Goal: Information Seeking & Learning: Get advice/opinions

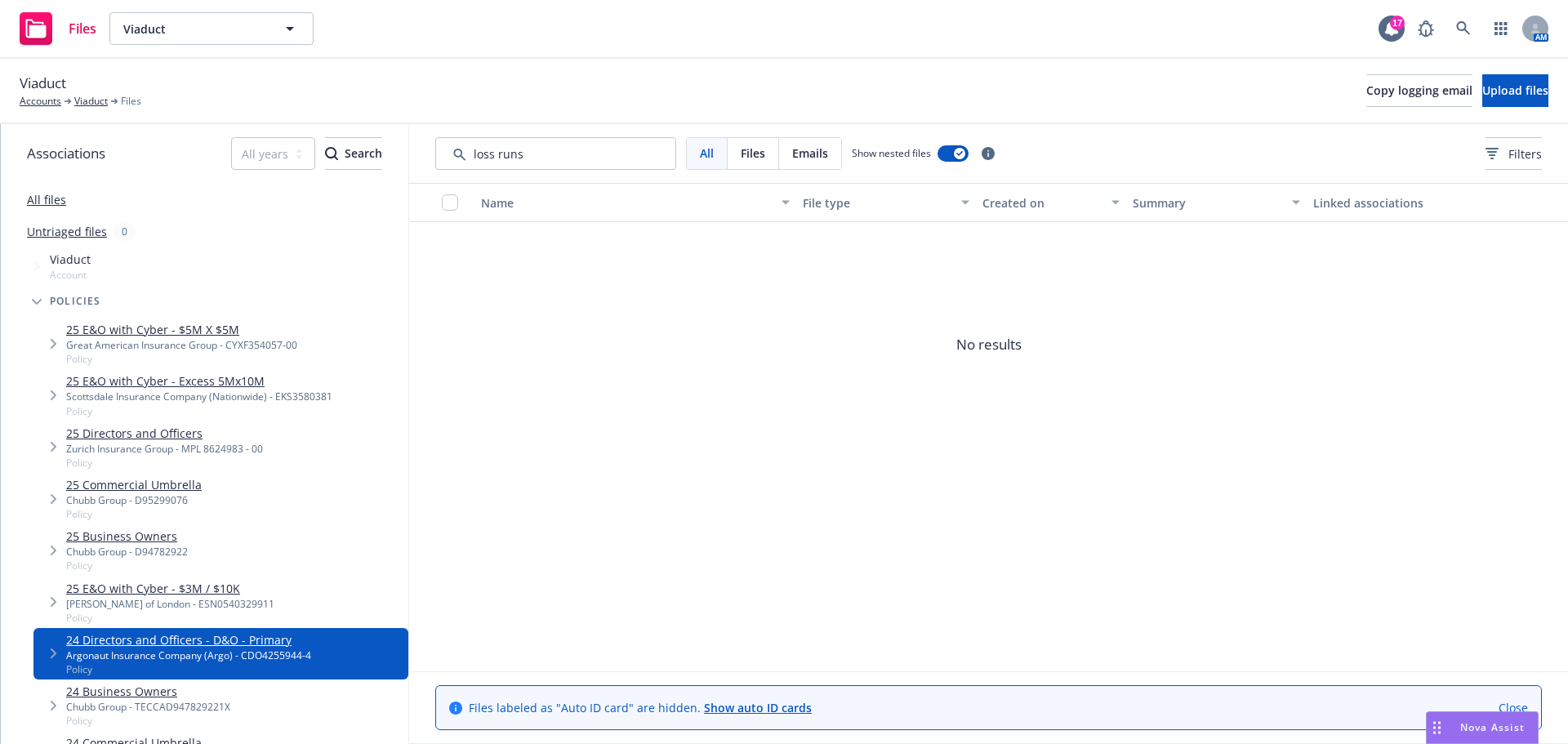
scroll to position [163, 0]
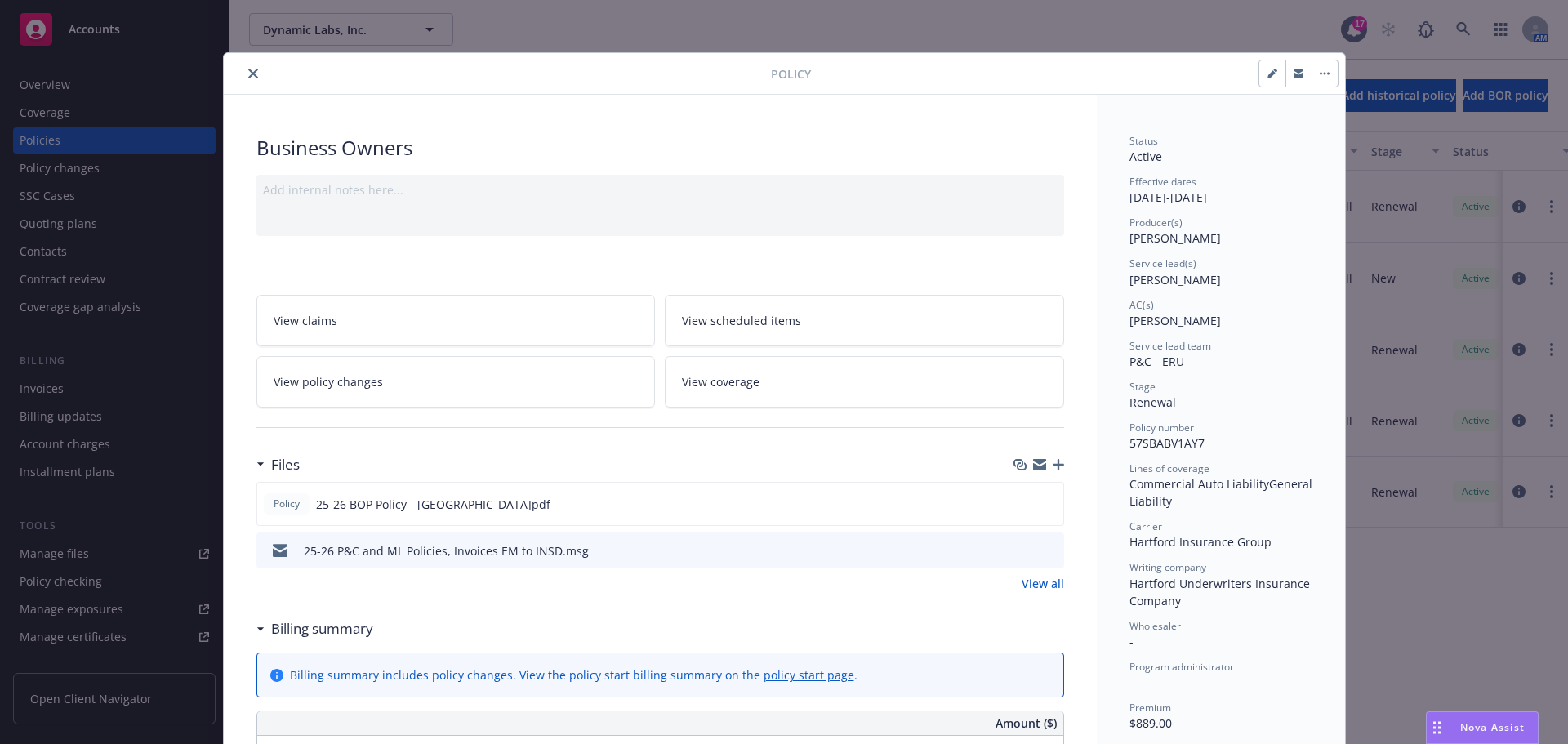
click at [1461, 719] on div "Nova Assist" at bounding box center [1482, 727] width 111 height 31
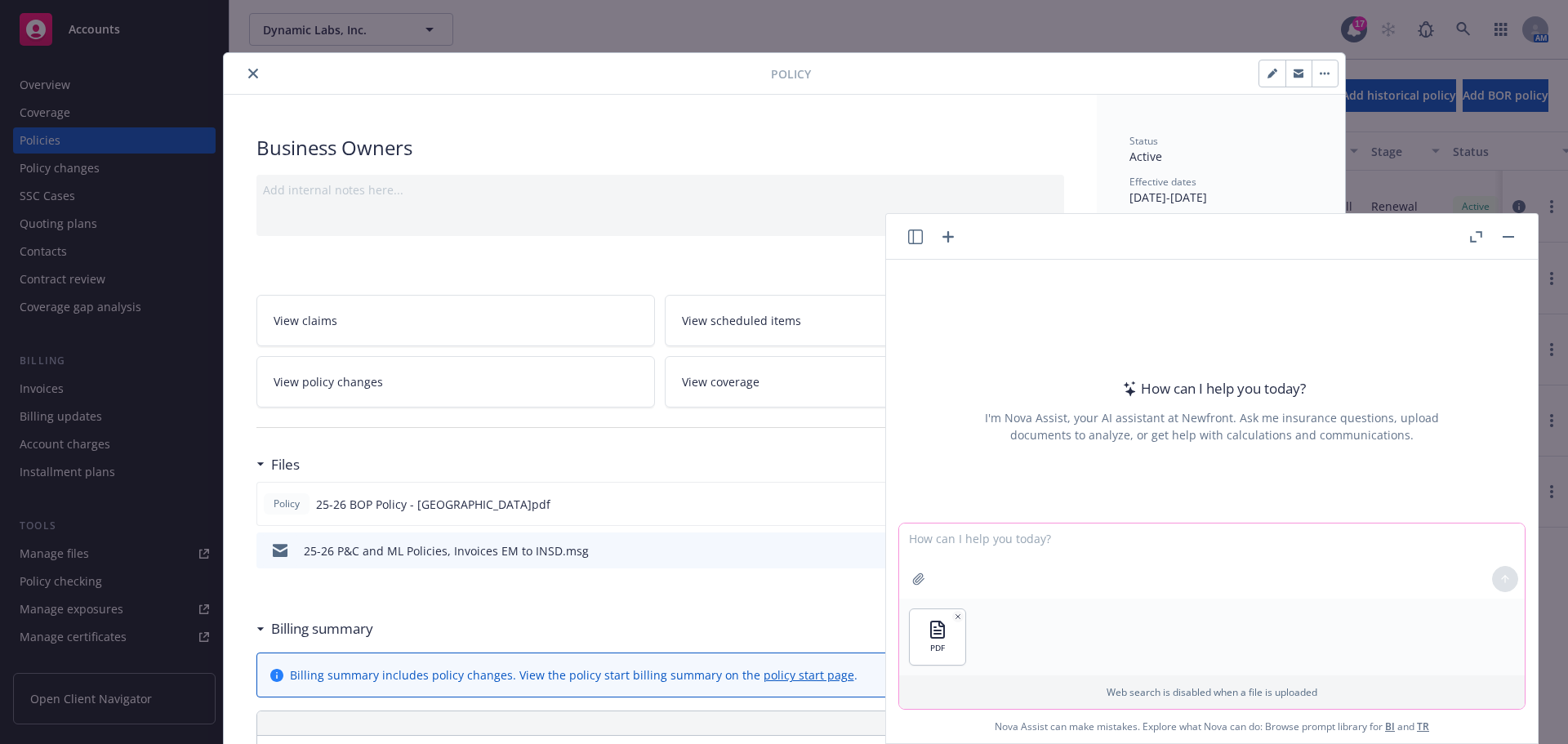
click at [1173, 547] on textarea at bounding box center [1212, 561] width 626 height 75
type textarea "Does this policy include coverage for company offsite events?"
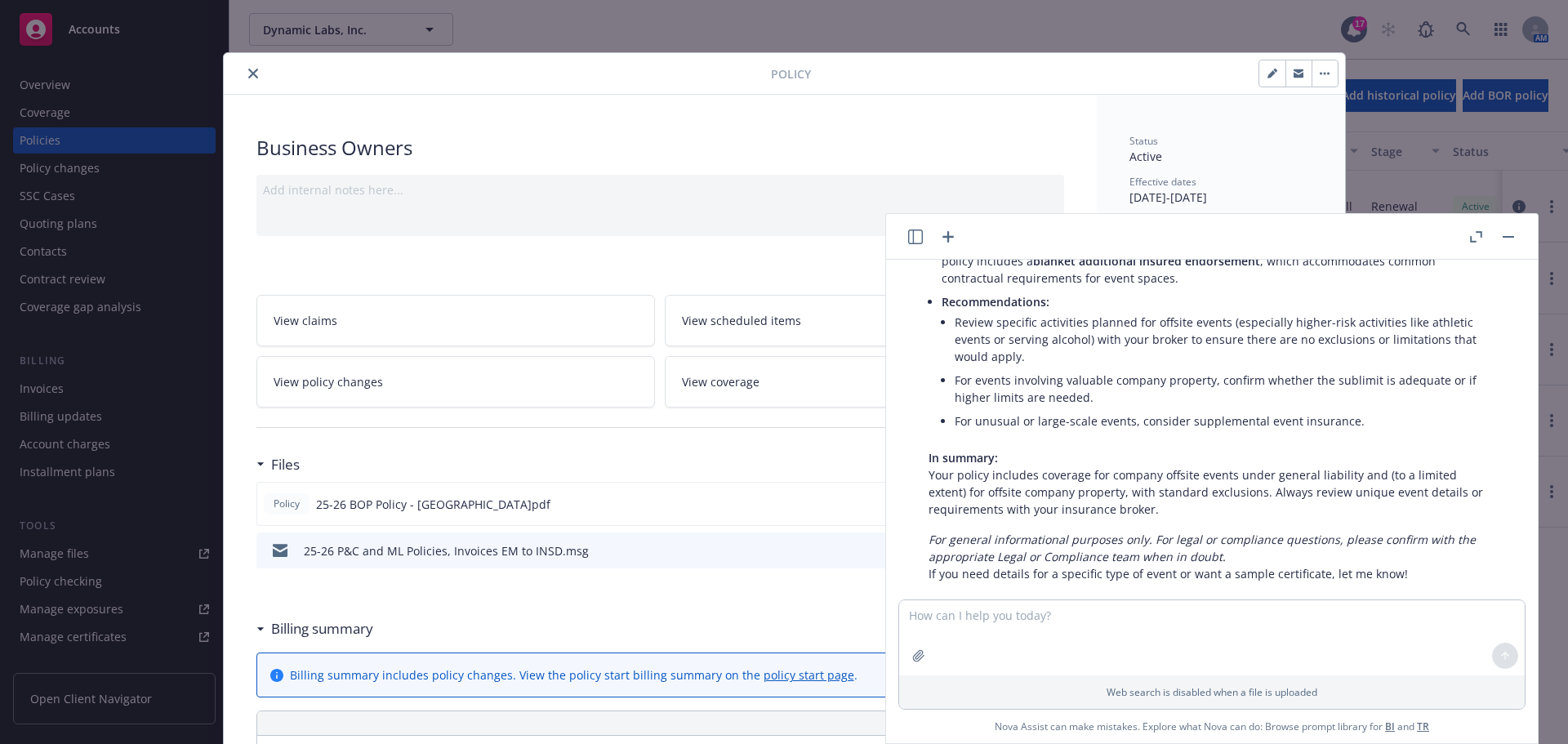
scroll to position [401, 0]
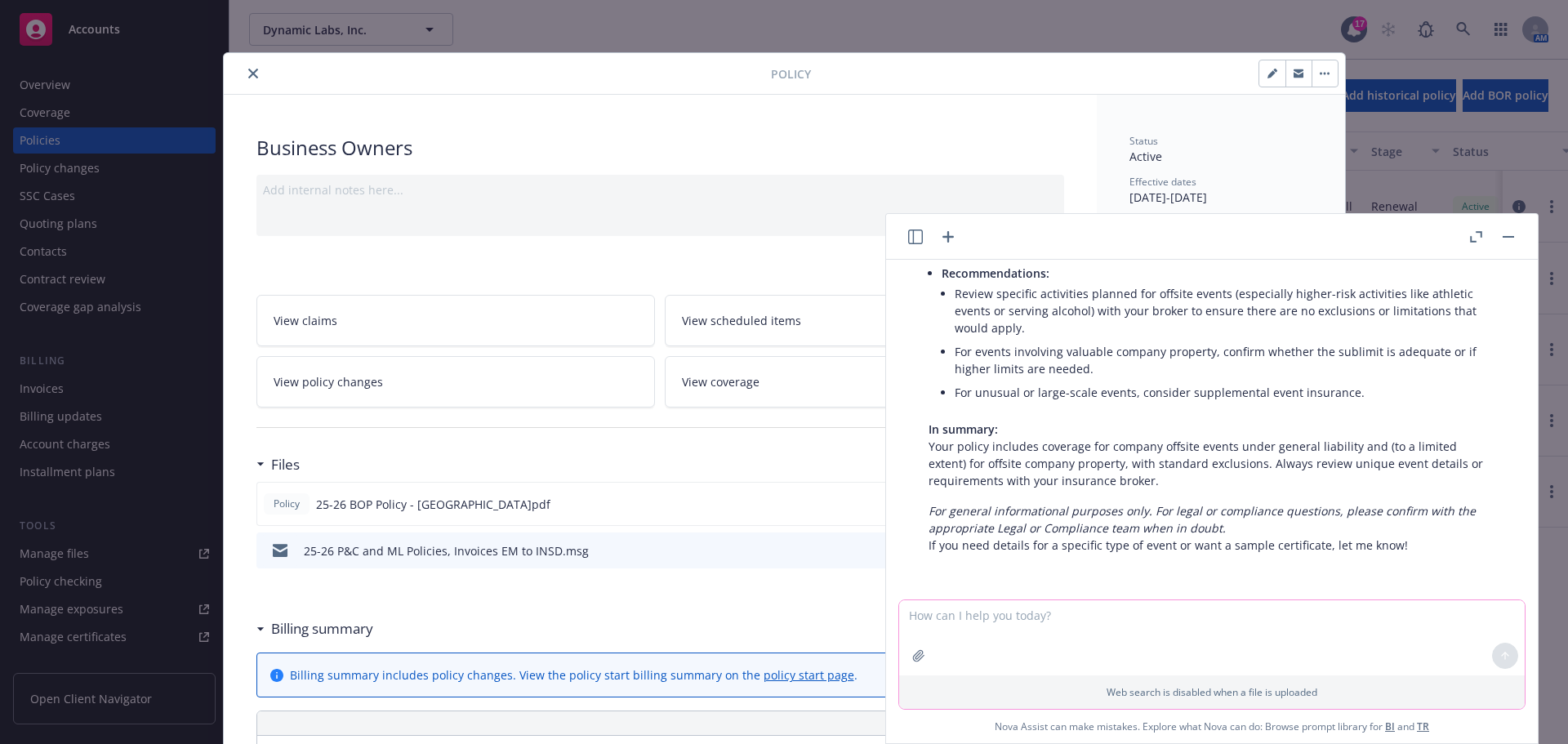
click at [960, 624] on textarea at bounding box center [1212, 637] width 626 height 75
type textarea "Does the policy include coverage for travel to and from the company offsite?"
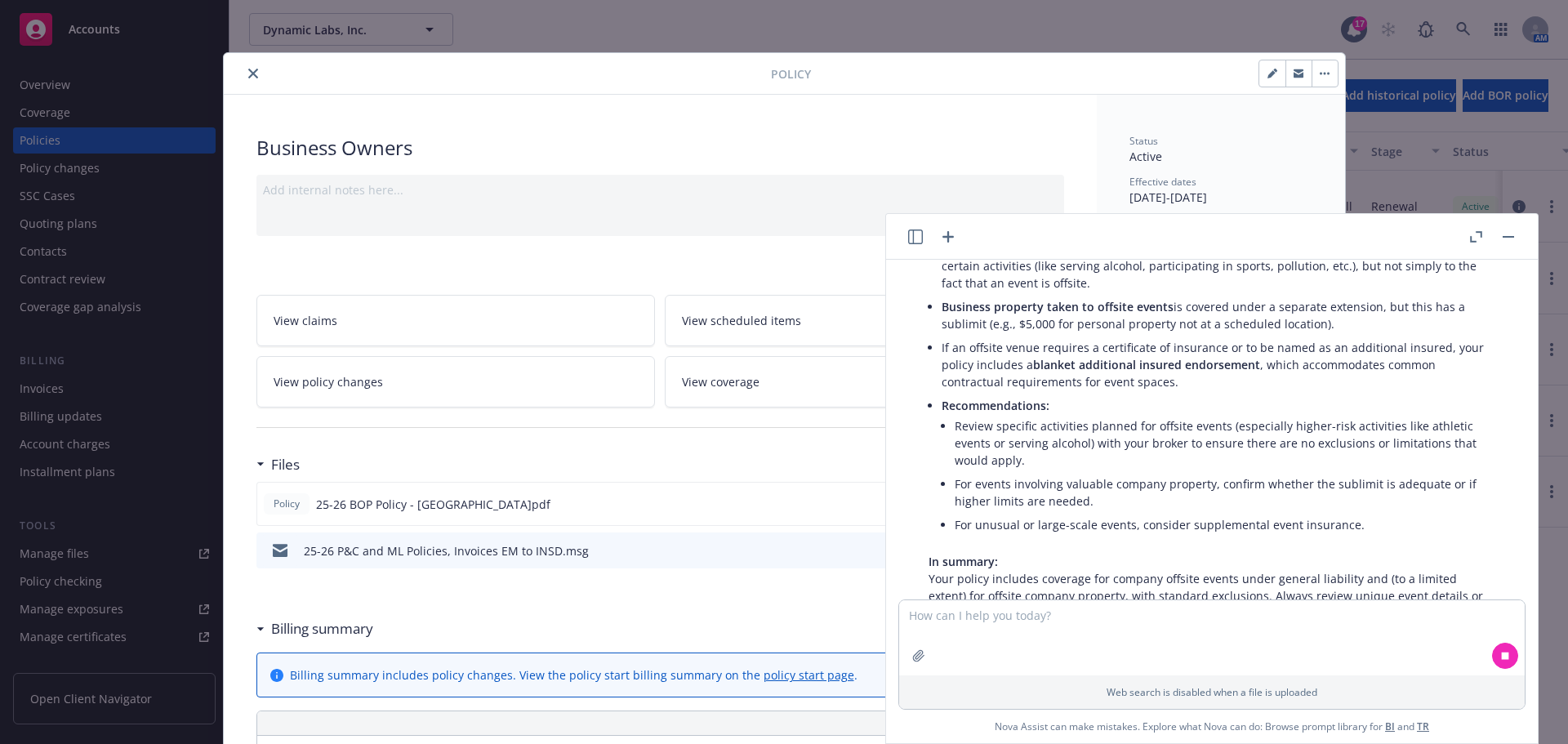
scroll to position [106, 0]
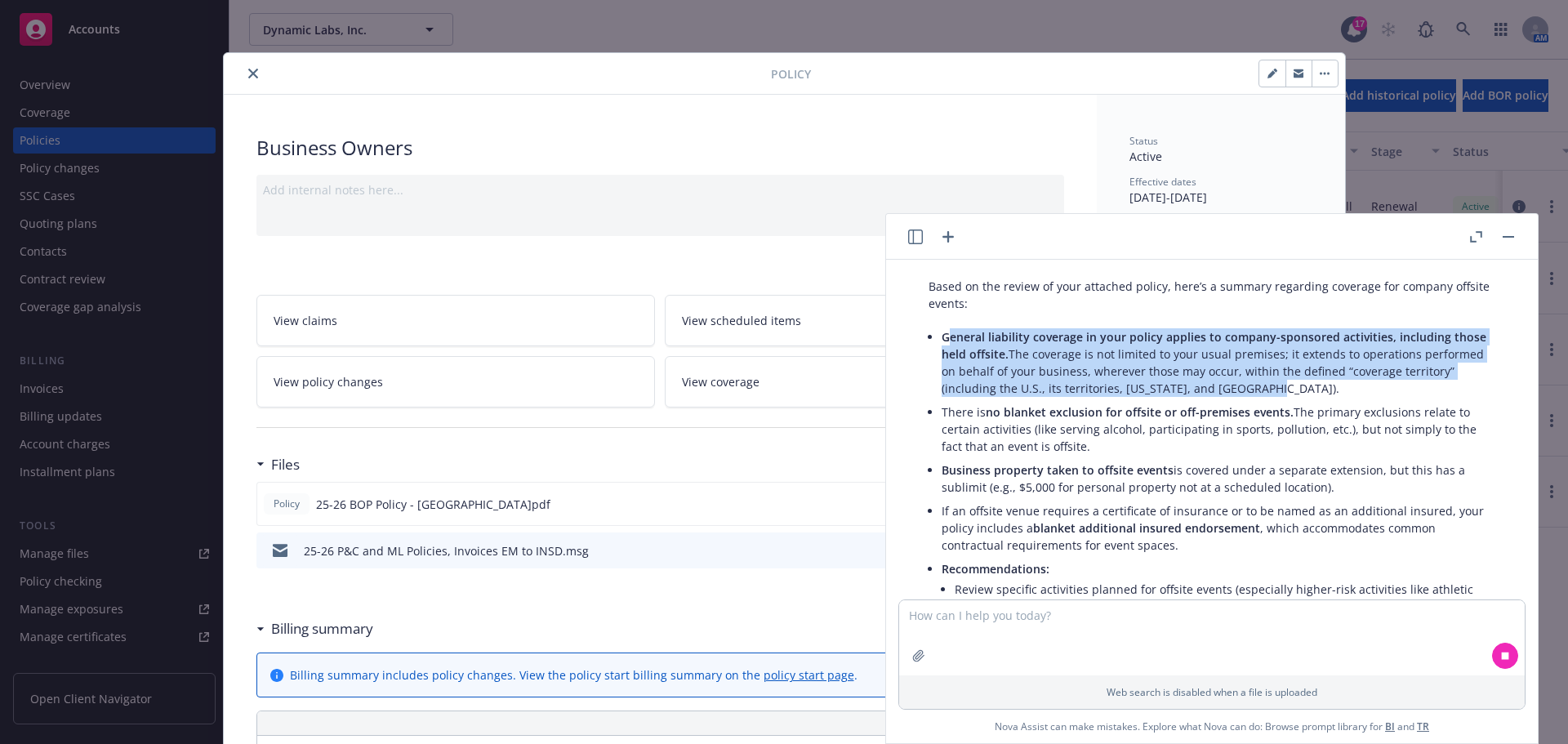
drag, startPoint x: 948, startPoint y: 338, endPoint x: 1341, endPoint y: 384, distance: 395.7
click at [1341, 384] on li "General liability coverage in your policy applies to company-sponsored activiti…" at bounding box center [1219, 363] width 553 height 75
copy li "eneral liability coverage in your policy applies to company-sponsored activitie…"
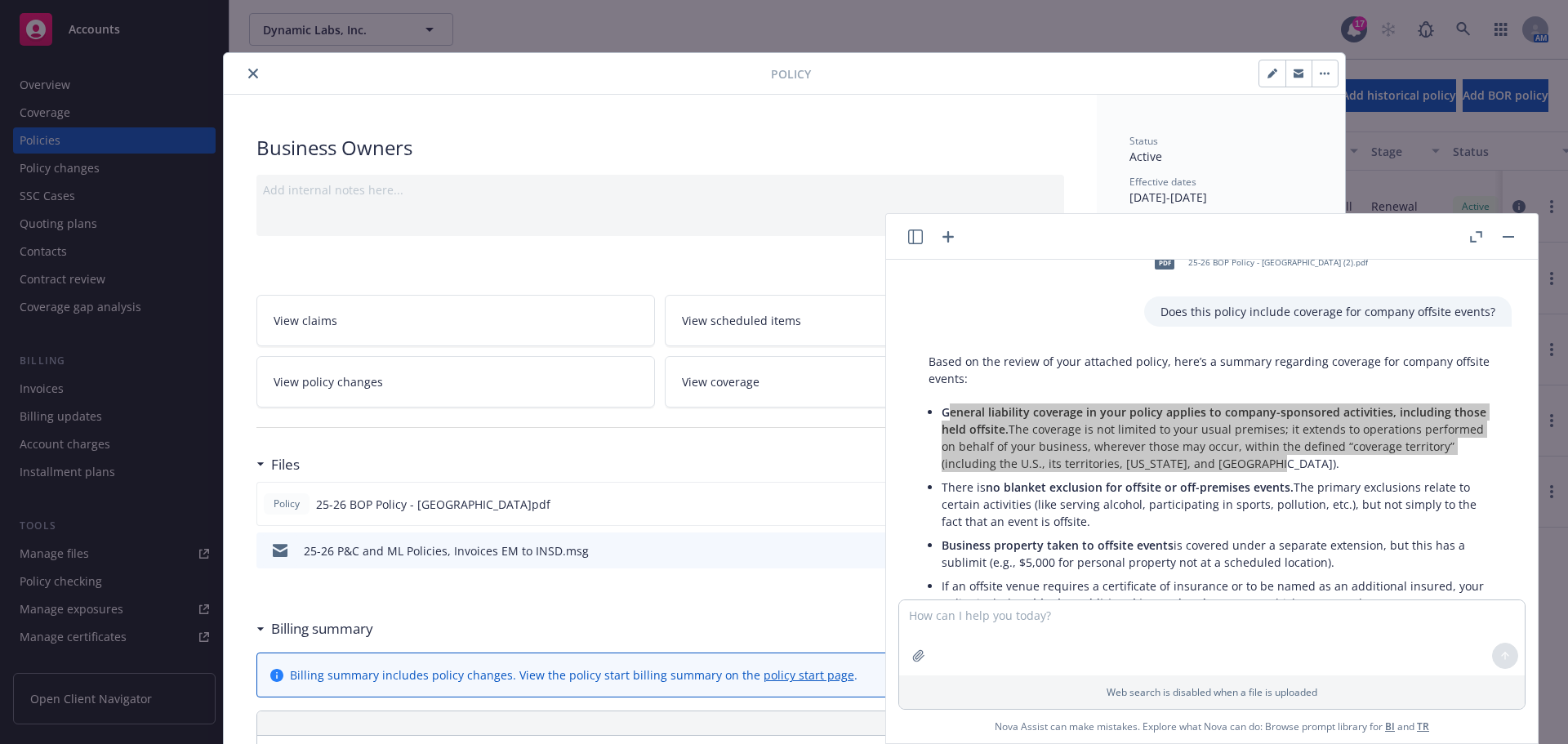
scroll to position [0, 0]
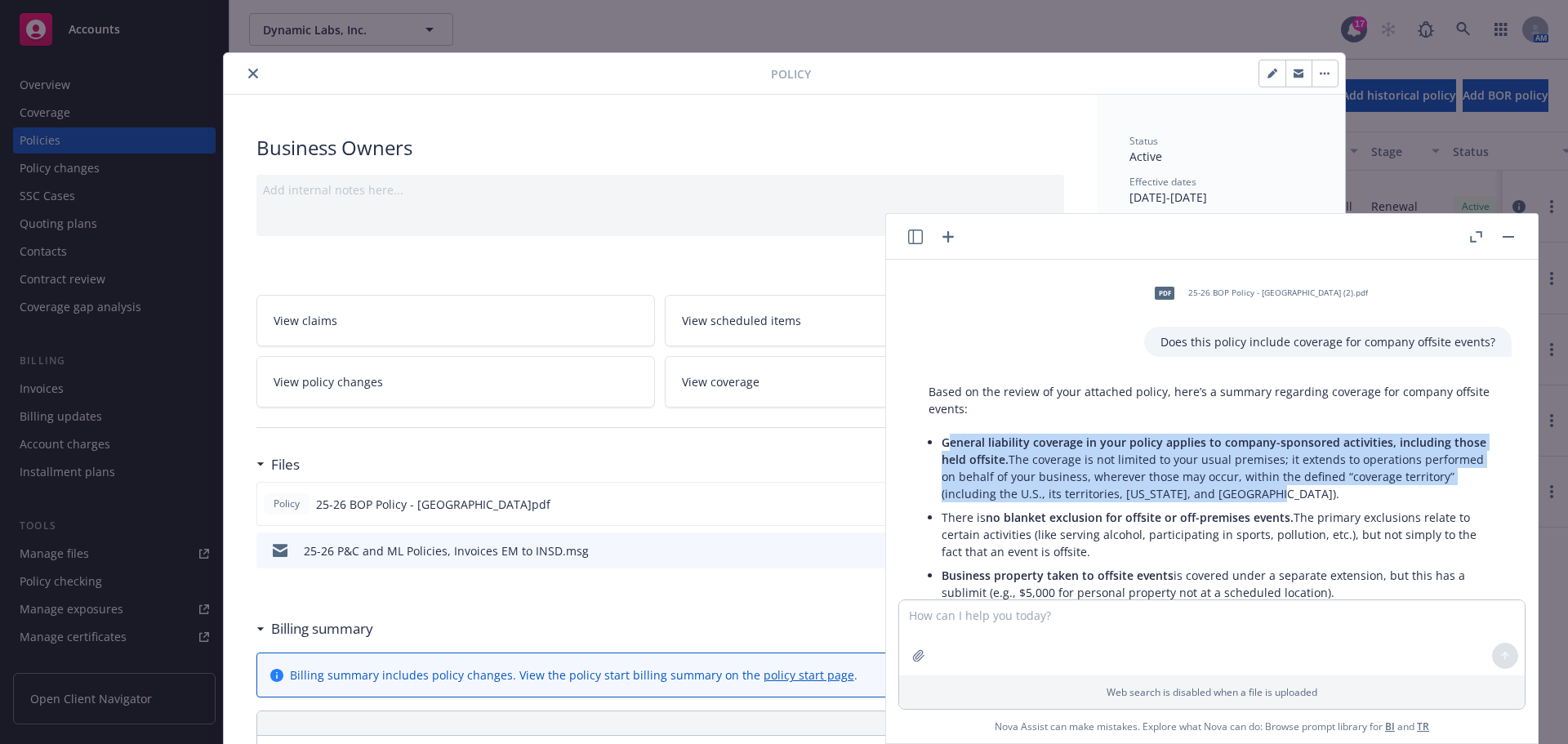
click at [1131, 448] on span "General liability coverage in your policy applies to company-sponsored activiti…" at bounding box center [1214, 450] width 544 height 32
